Goal: Transaction & Acquisition: Purchase product/service

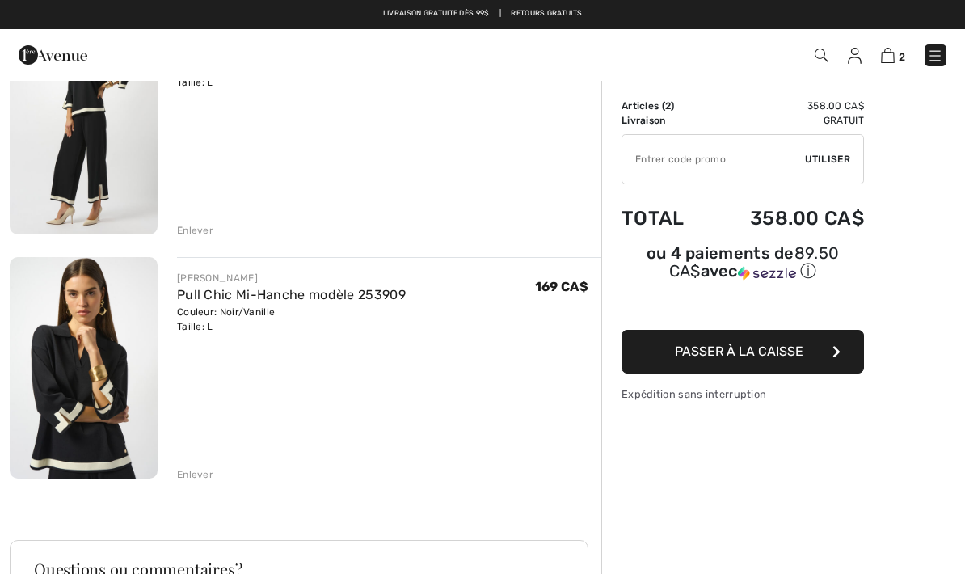
scroll to position [141, 0]
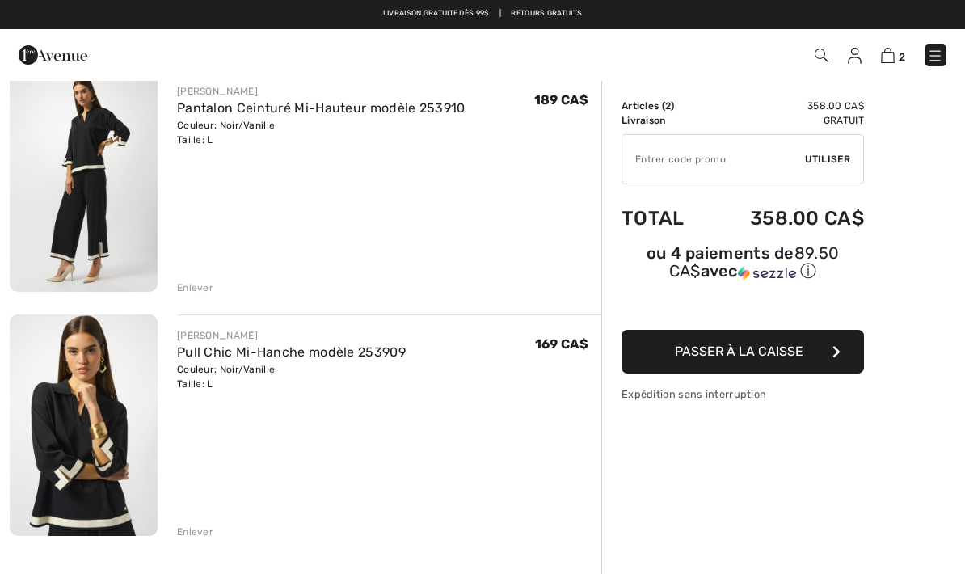
click at [91, 164] on img at bounding box center [84, 180] width 148 height 221
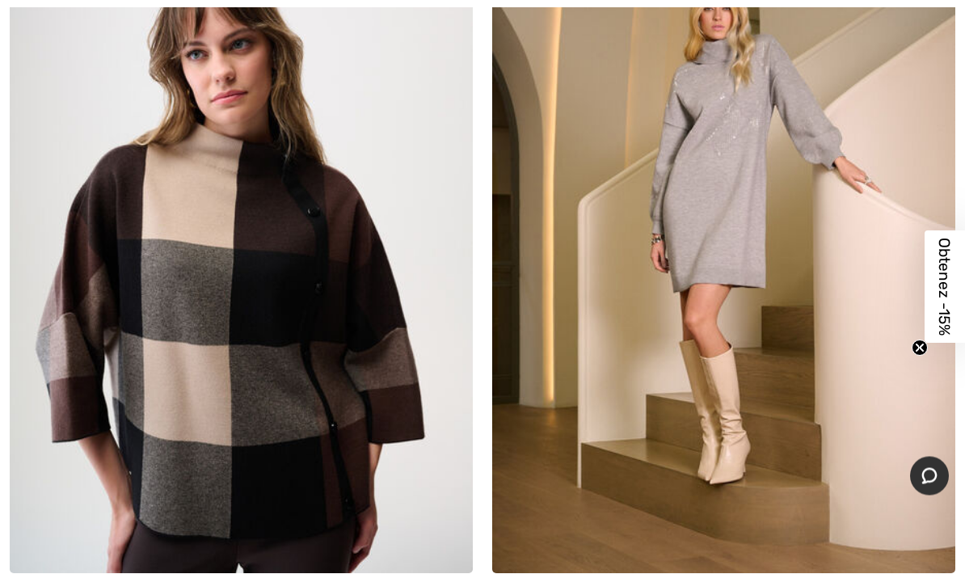
scroll to position [1133, 0]
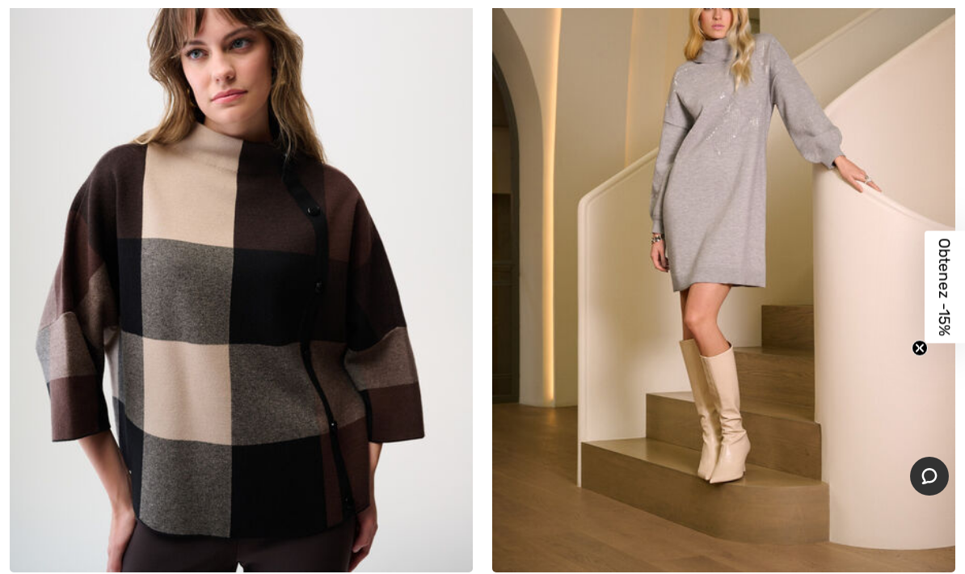
click at [726, 310] on img at bounding box center [723, 224] width 463 height 695
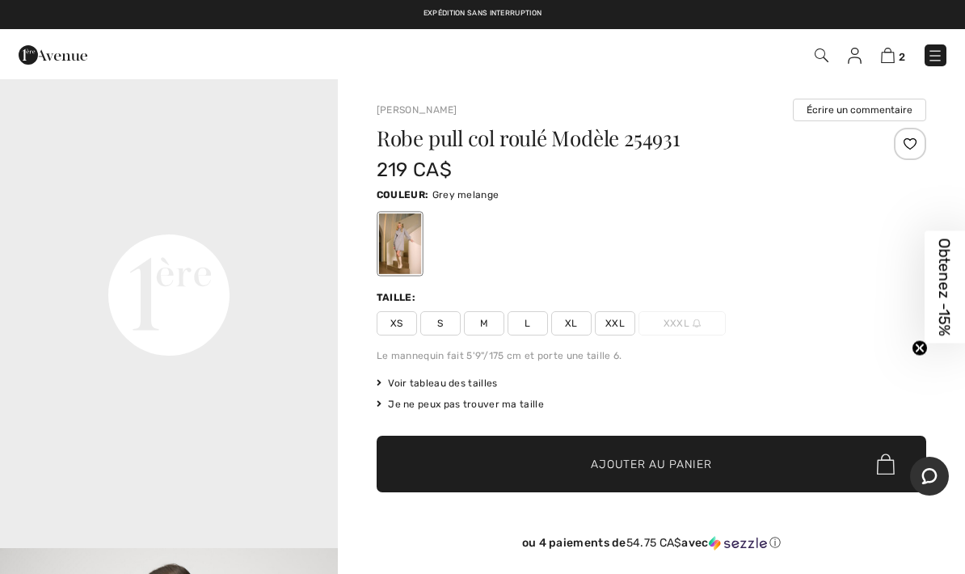
scroll to position [1015, 0]
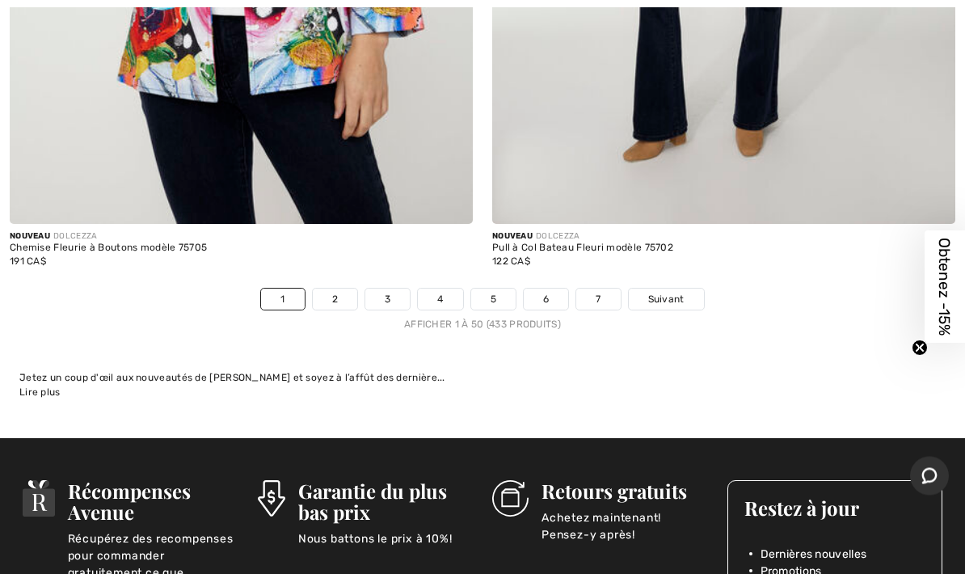
scroll to position [19987, 0]
click at [665, 292] on span "Suivant" at bounding box center [666, 299] width 36 height 15
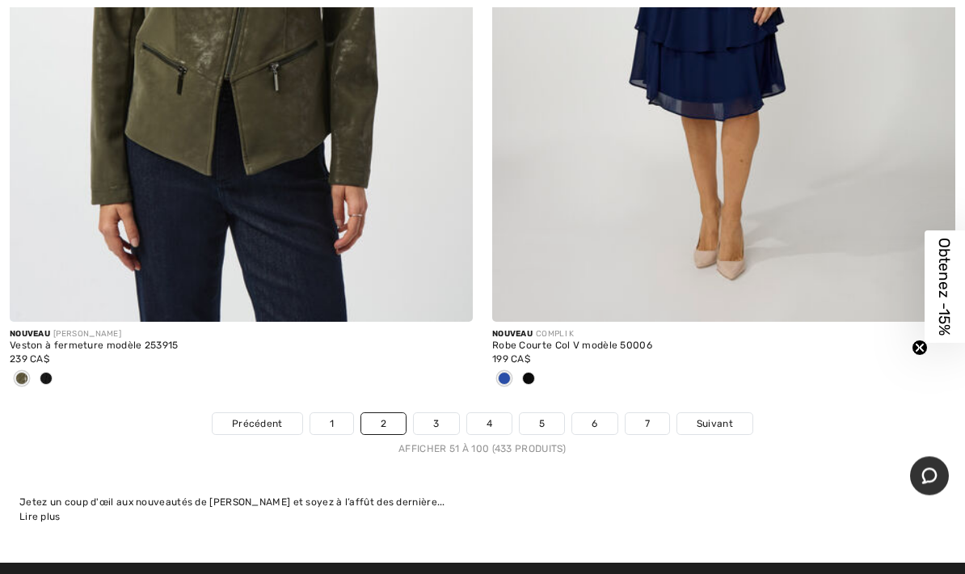
scroll to position [19703, 0]
click at [720, 416] on span "Suivant" at bounding box center [715, 423] width 36 height 15
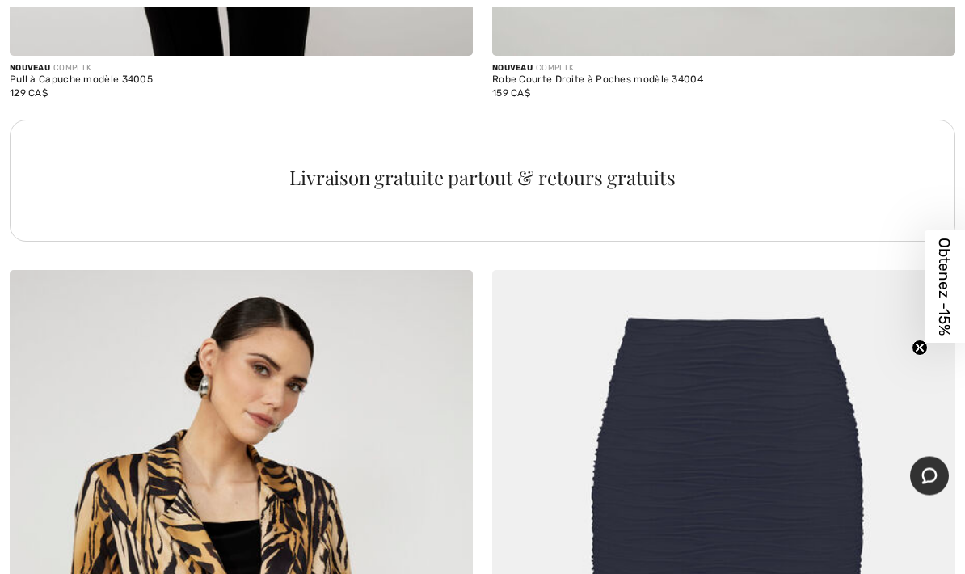
scroll to position [4786, 0]
